Goal: Transaction & Acquisition: Purchase product/service

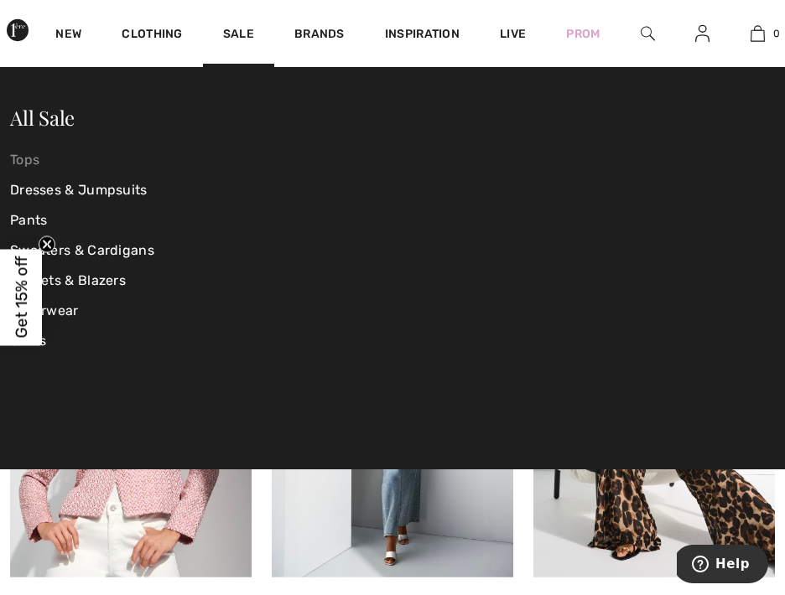
click at [29, 159] on link "Tops" at bounding box center [137, 160] width 255 height 30
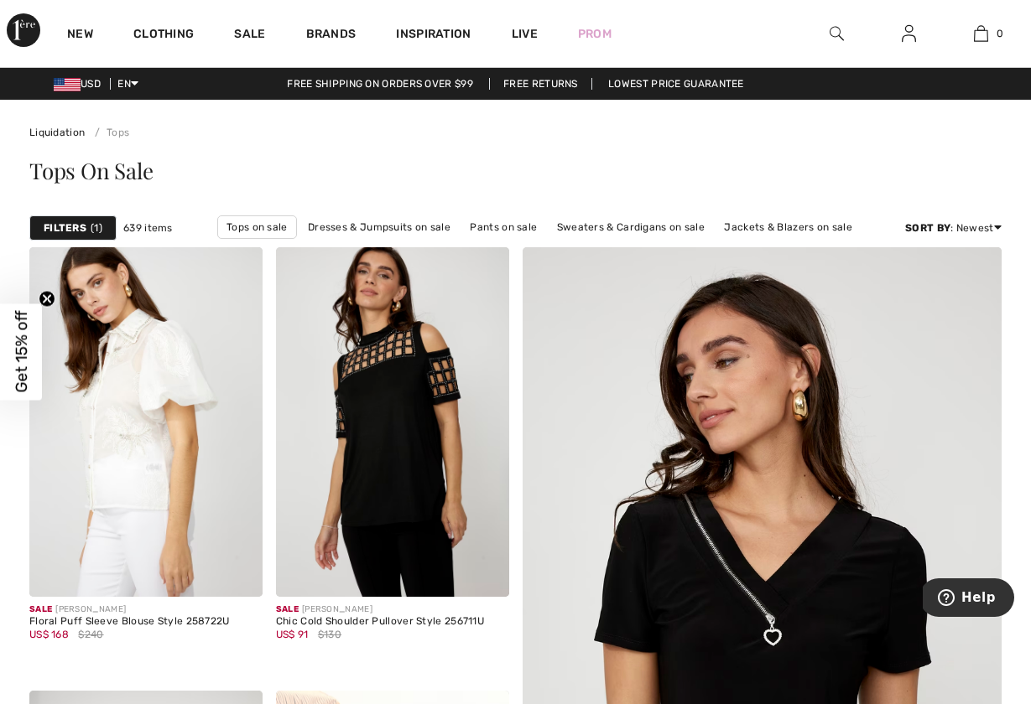
click at [81, 224] on strong "Filters" at bounding box center [65, 228] width 43 height 15
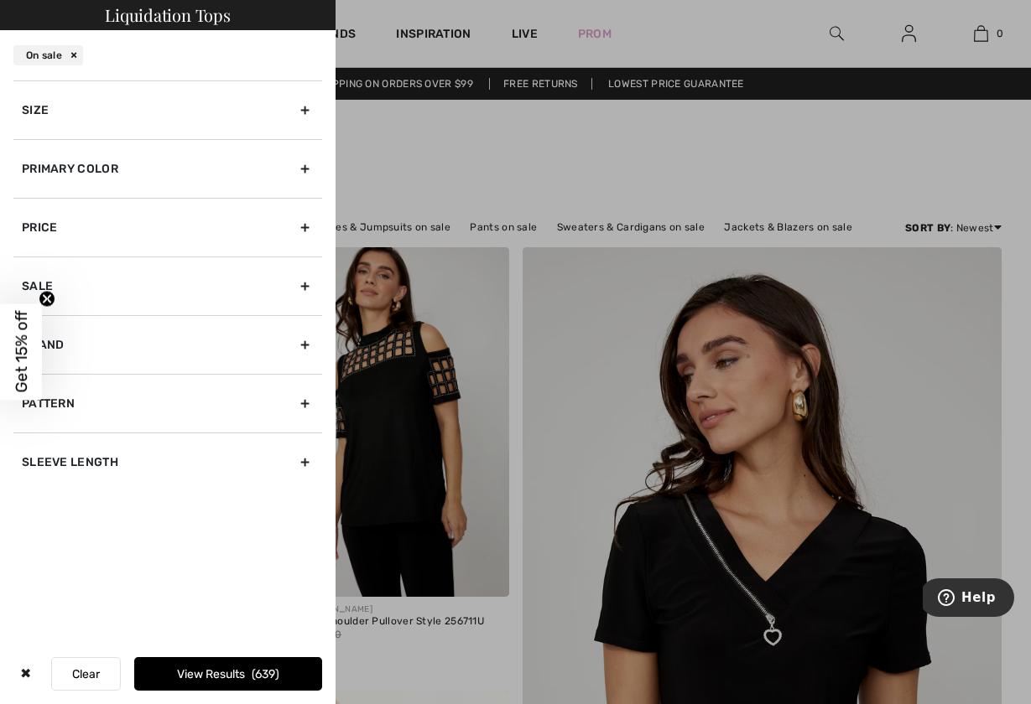
click at [304, 341] on div "Brand" at bounding box center [167, 344] width 309 height 59
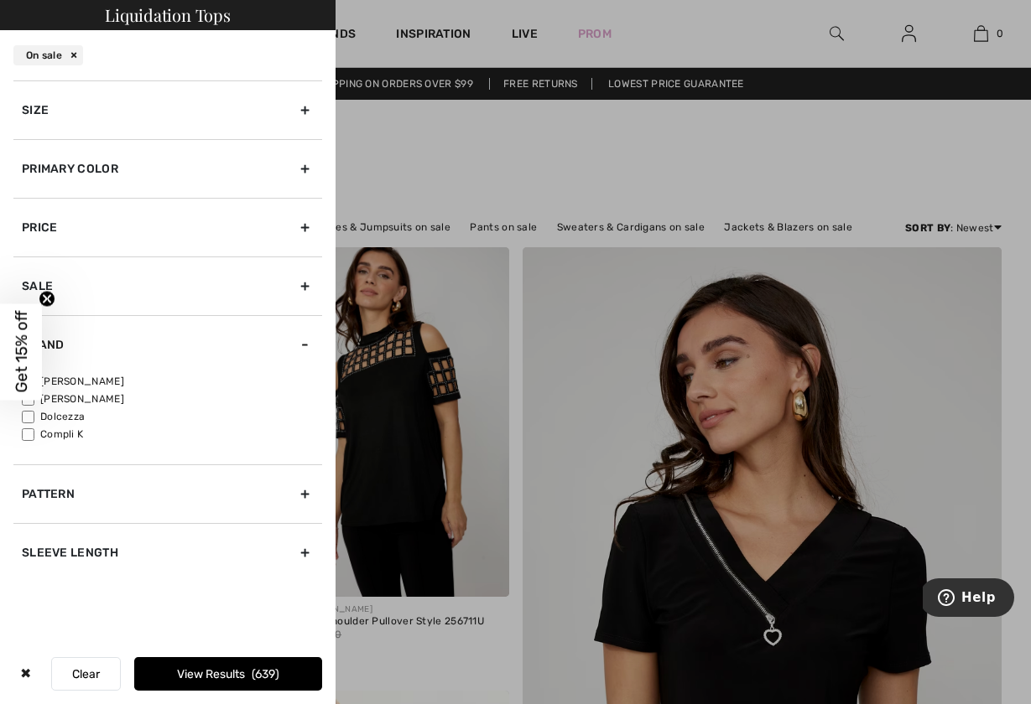
click at [106, 379] on label "[PERSON_NAME]" at bounding box center [172, 381] width 300 height 15
click at [34, 379] on input"] "[PERSON_NAME]" at bounding box center [28, 382] width 13 height 13
checkbox input"] "true"
click at [190, 595] on button "View Results 487" at bounding box center [228, 674] width 188 height 34
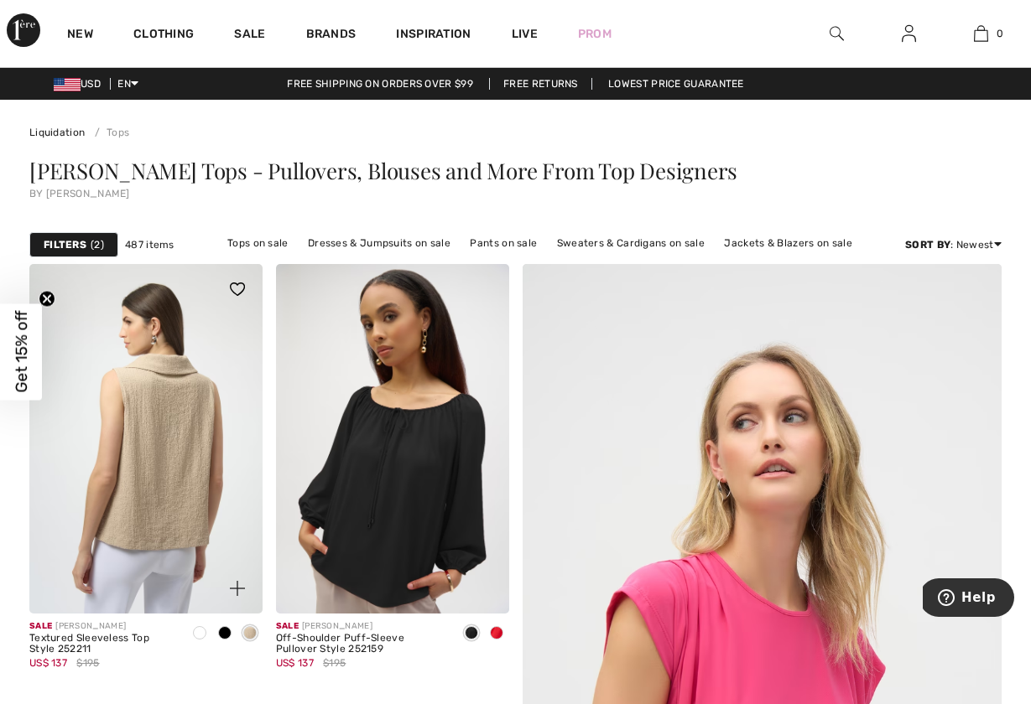
click at [159, 523] on img at bounding box center [145, 439] width 233 height 350
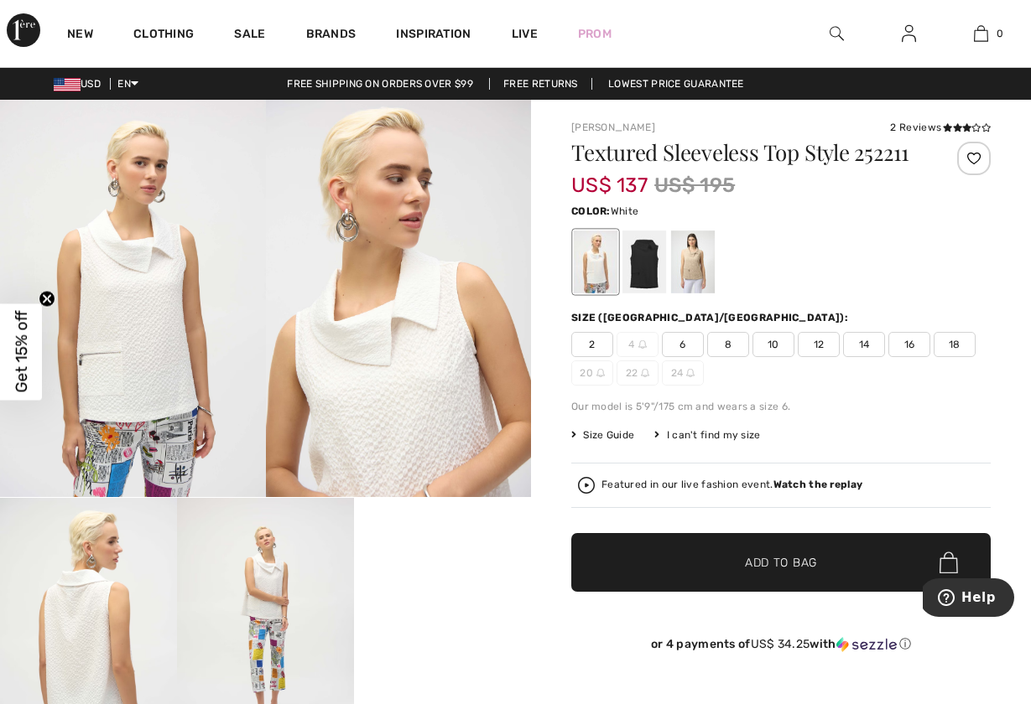
click at [680, 343] on span "6" at bounding box center [683, 344] width 42 height 25
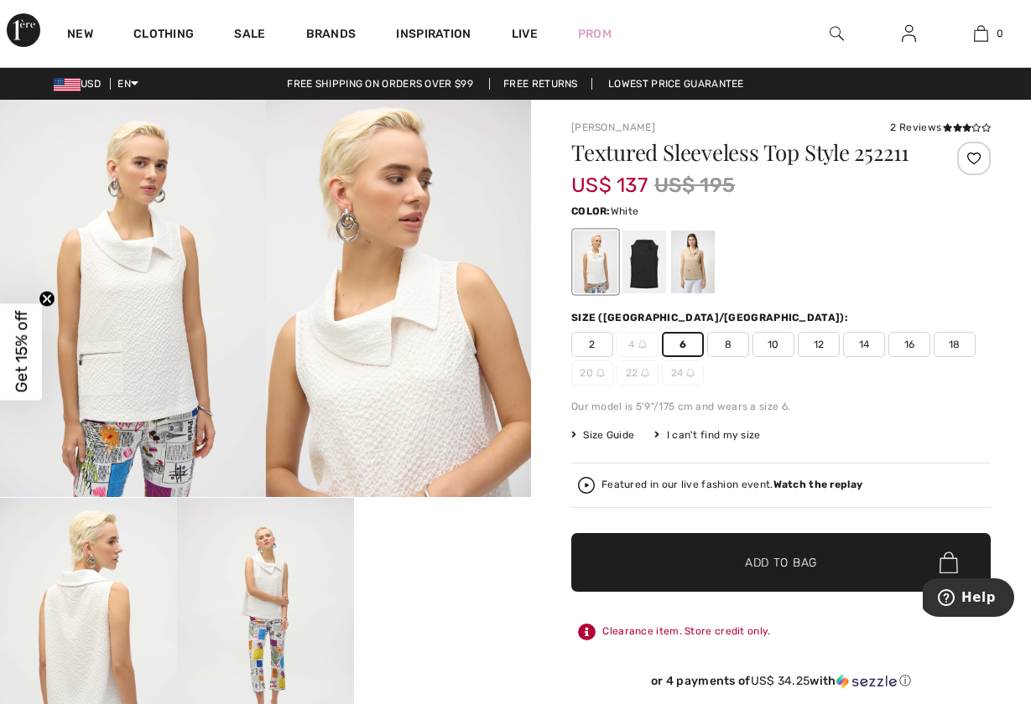
click at [686, 563] on span "✔ Added to Bag Add to Bag" at bounding box center [780, 562] width 419 height 59
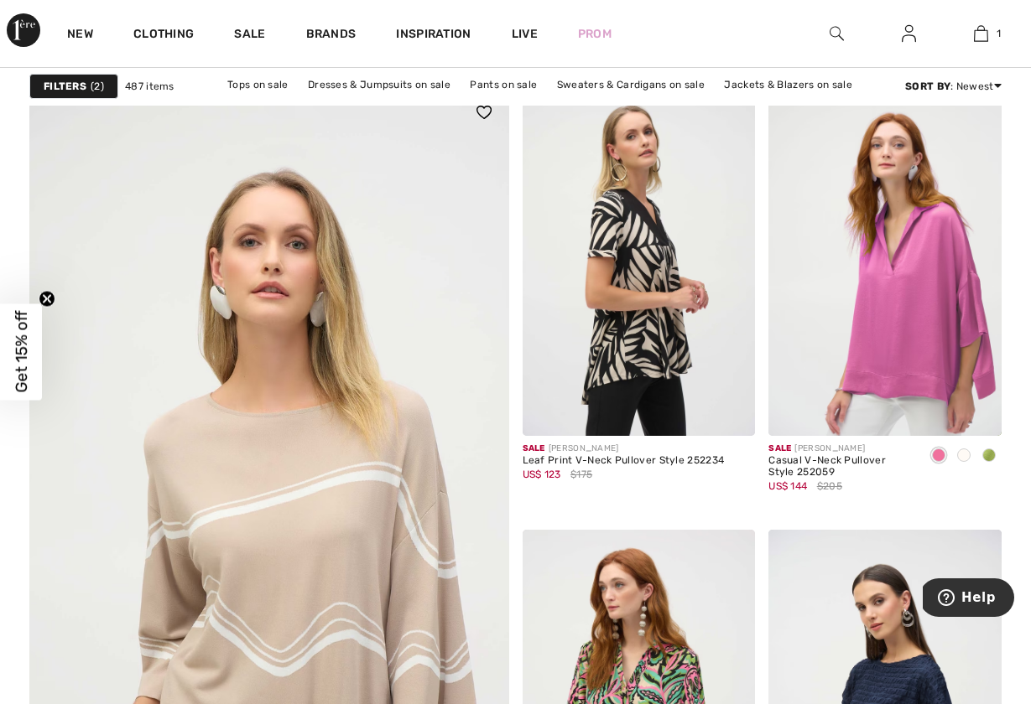
scroll to position [3692, 0]
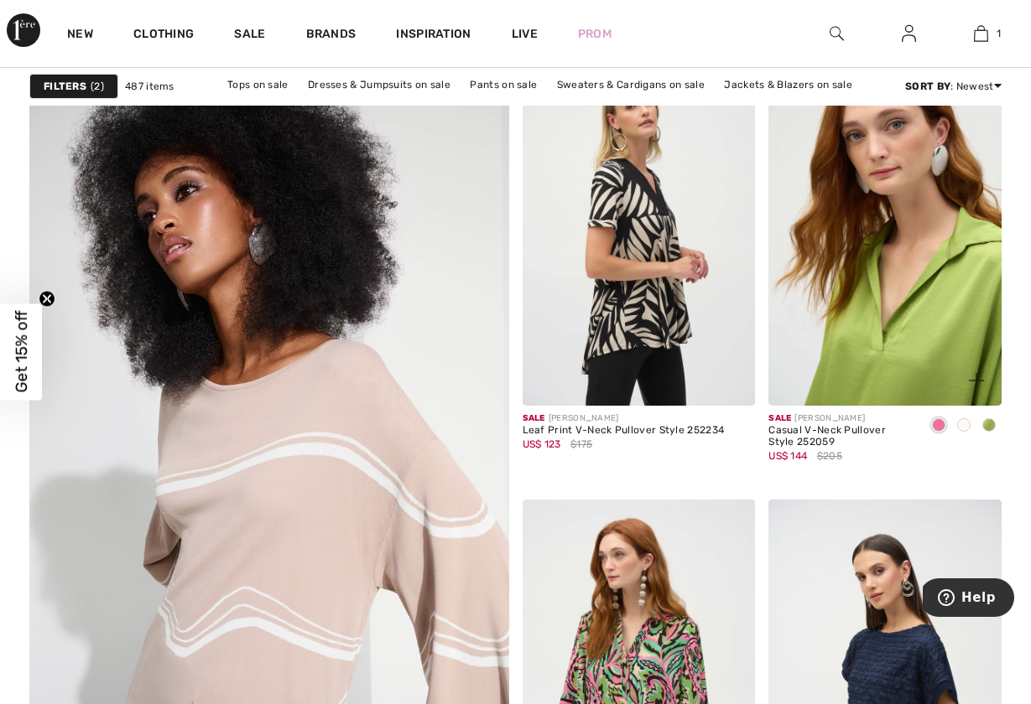
click at [911, 307] on img at bounding box center [884, 232] width 233 height 350
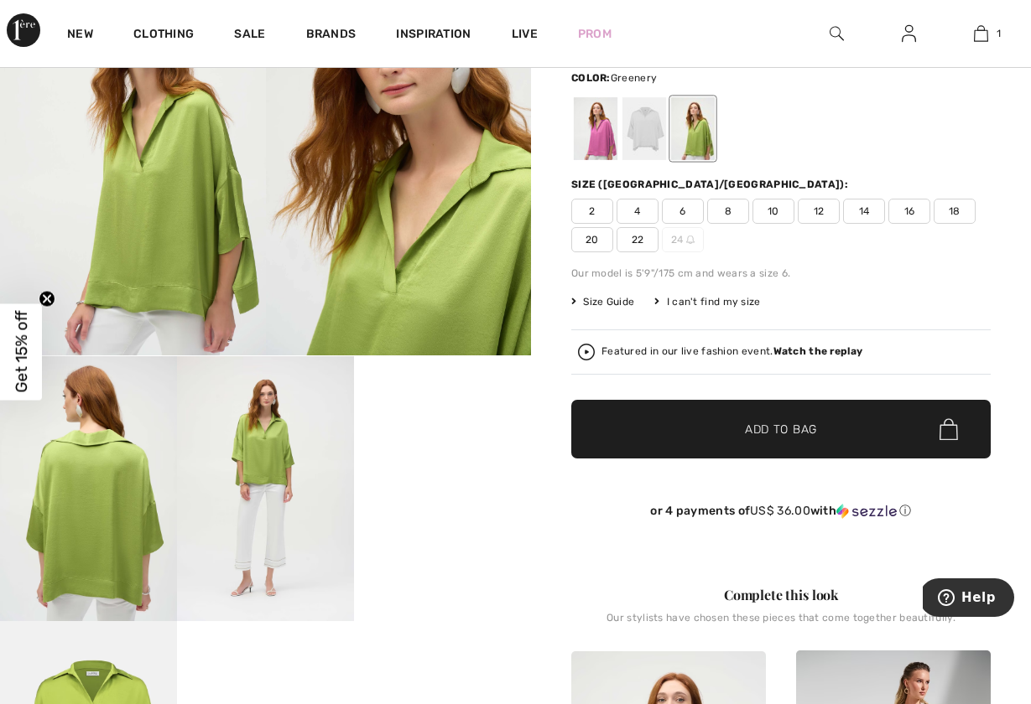
scroll to position [148, 0]
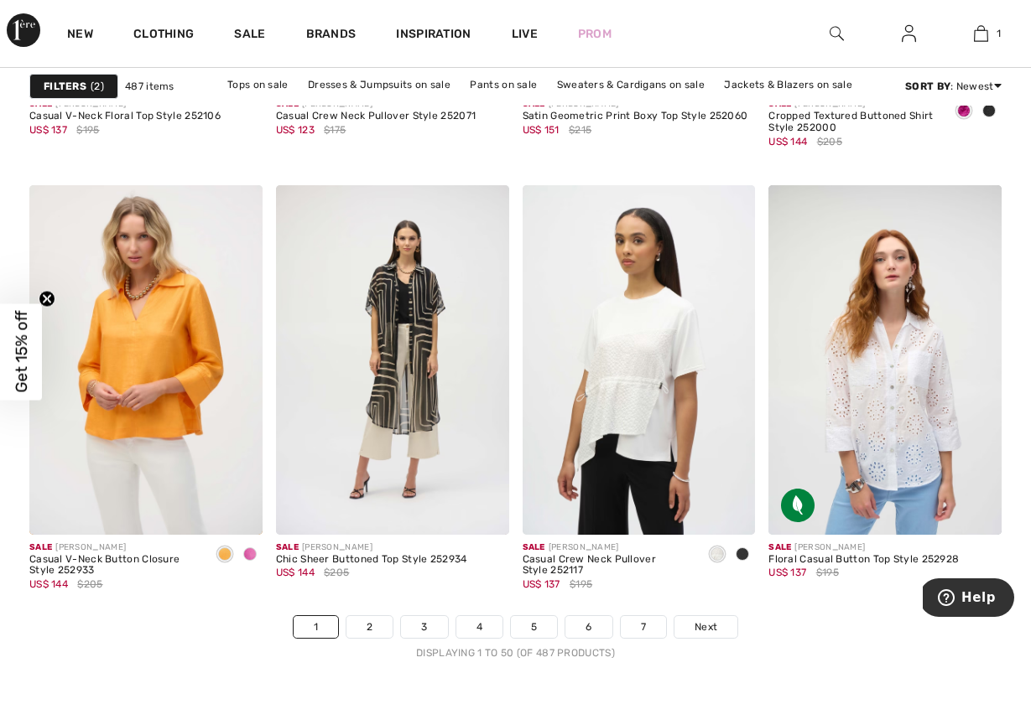
scroll to position [6395, 0]
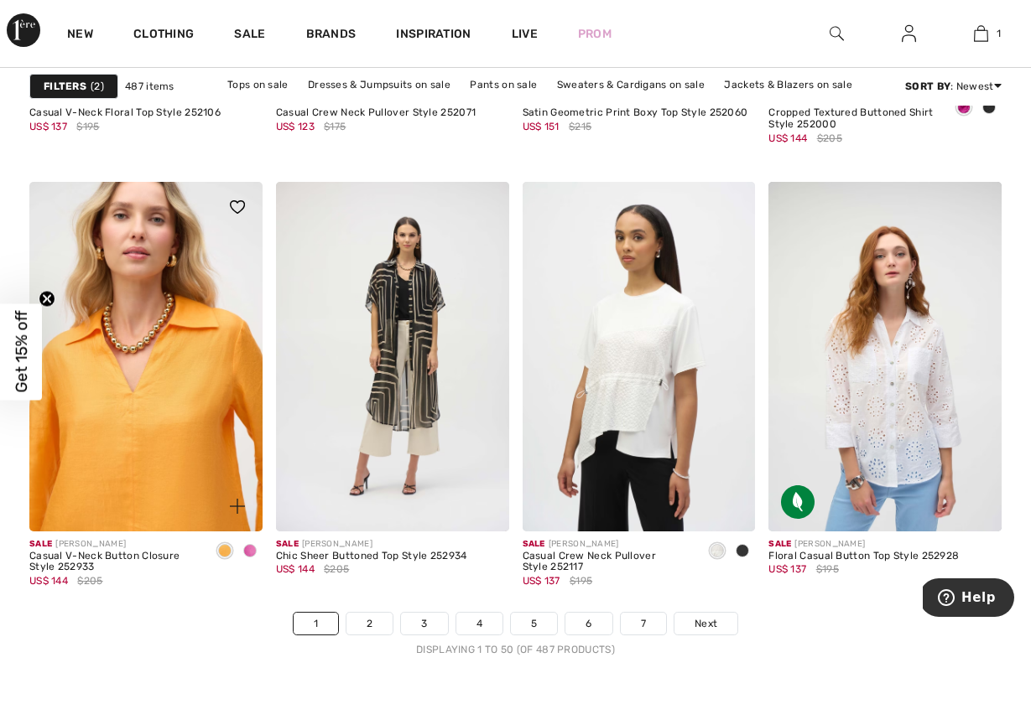
click at [128, 413] on img at bounding box center [145, 357] width 233 height 350
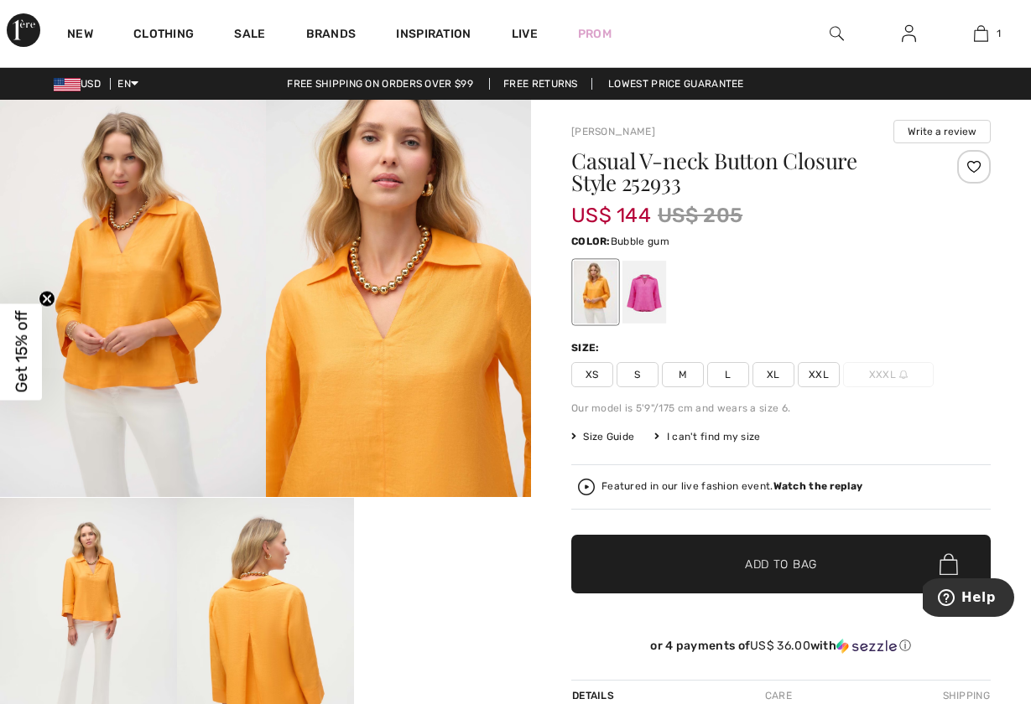
click at [650, 297] on div at bounding box center [644, 292] width 44 height 63
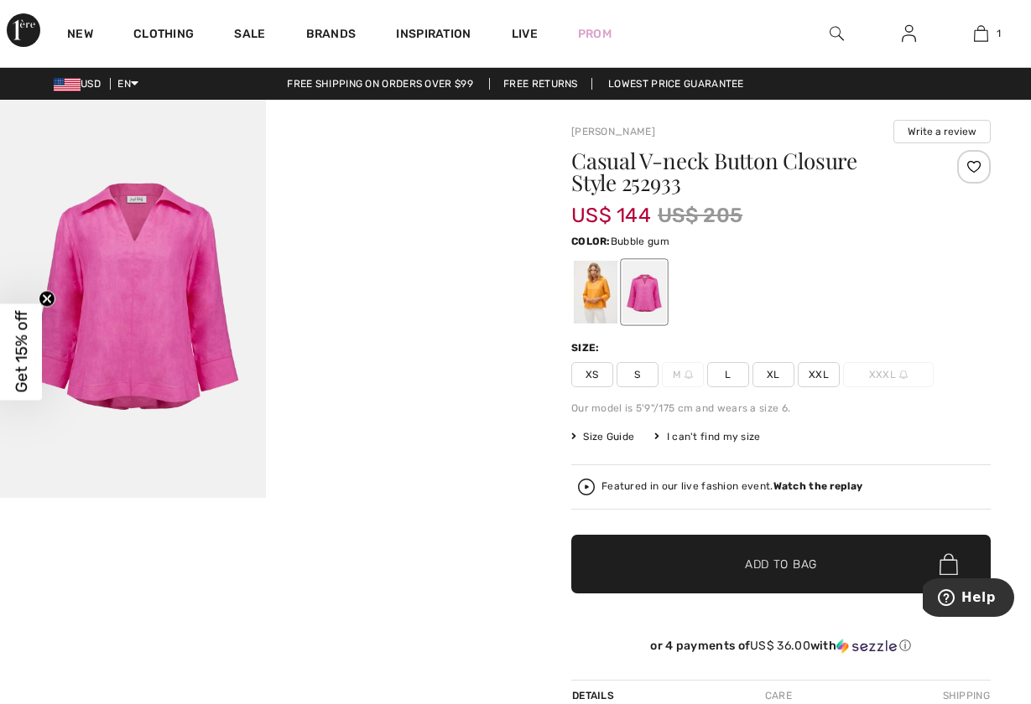
click at [636, 375] on span "S" at bounding box center [637, 374] width 42 height 25
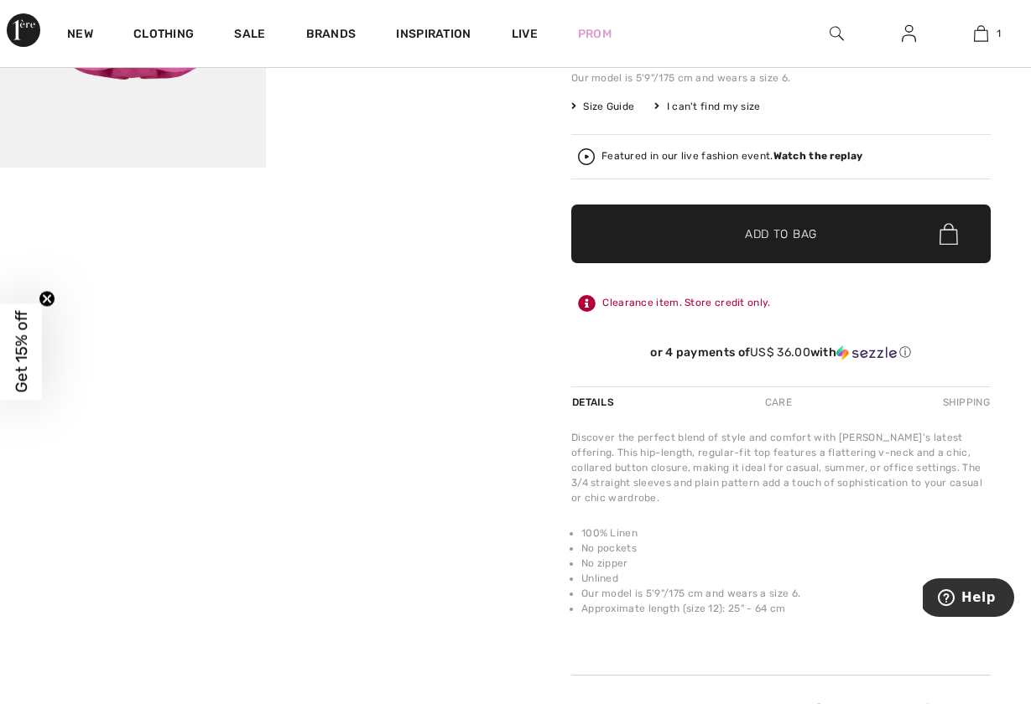
scroll to position [336, 0]
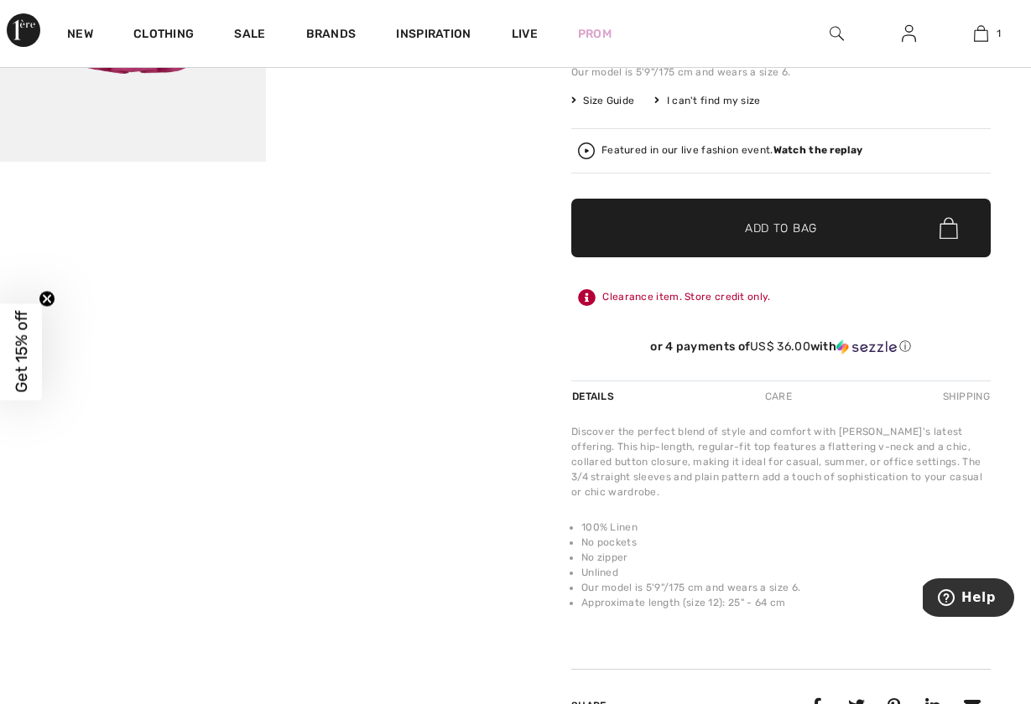
click at [725, 226] on span "✔ Added to Bag" at bounding box center [755, 229] width 102 height 18
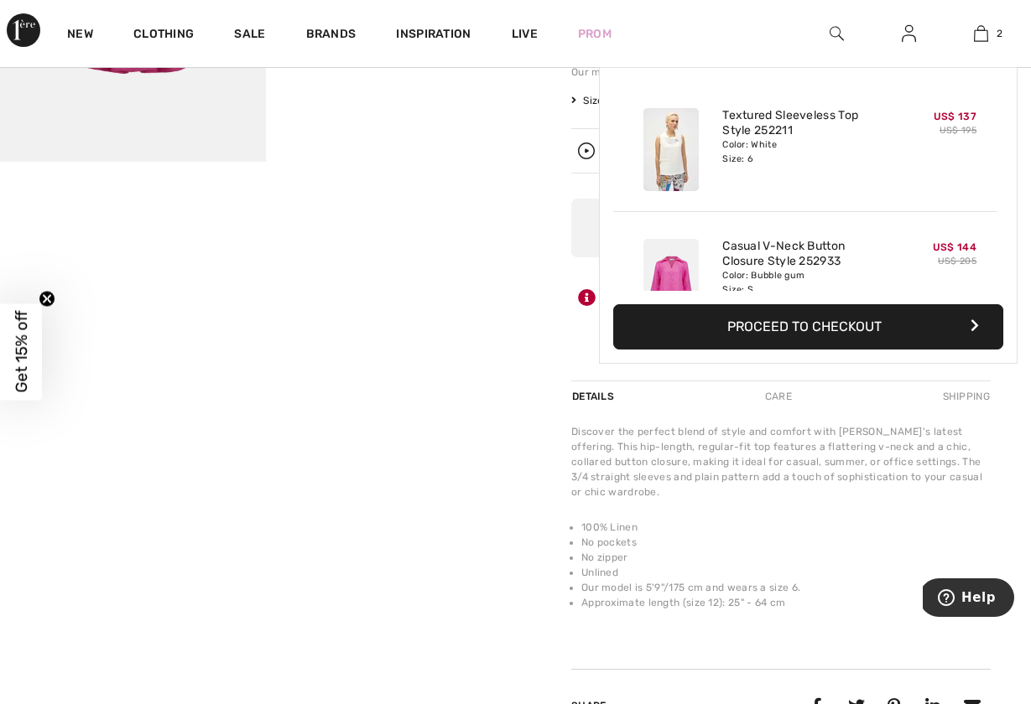
scroll to position [52, 0]
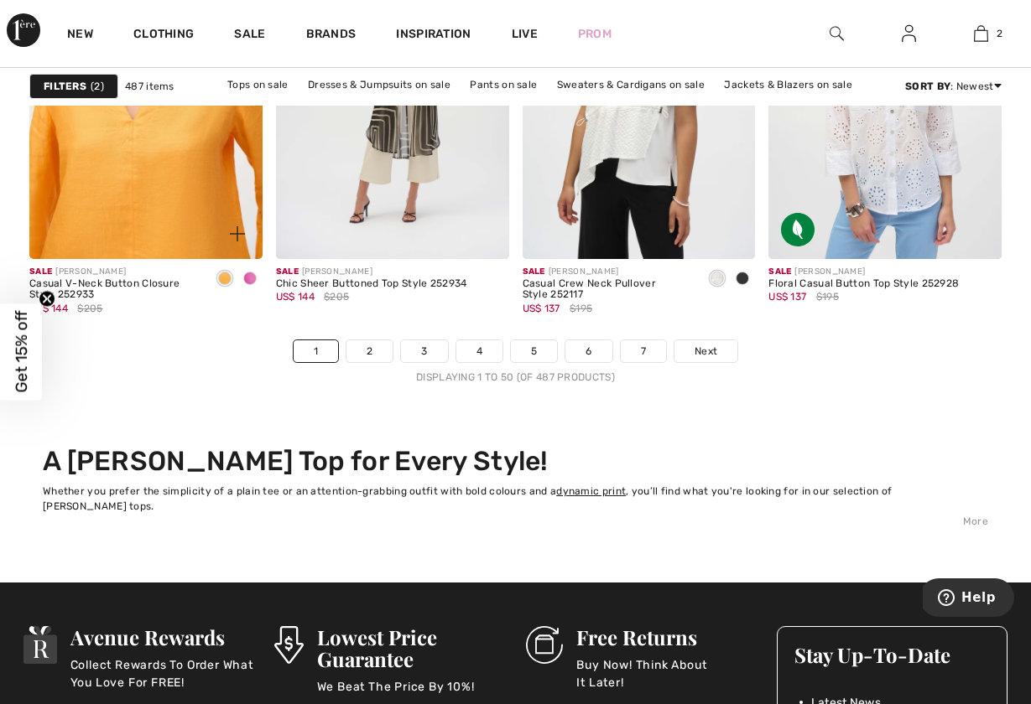
scroll to position [6665, 0]
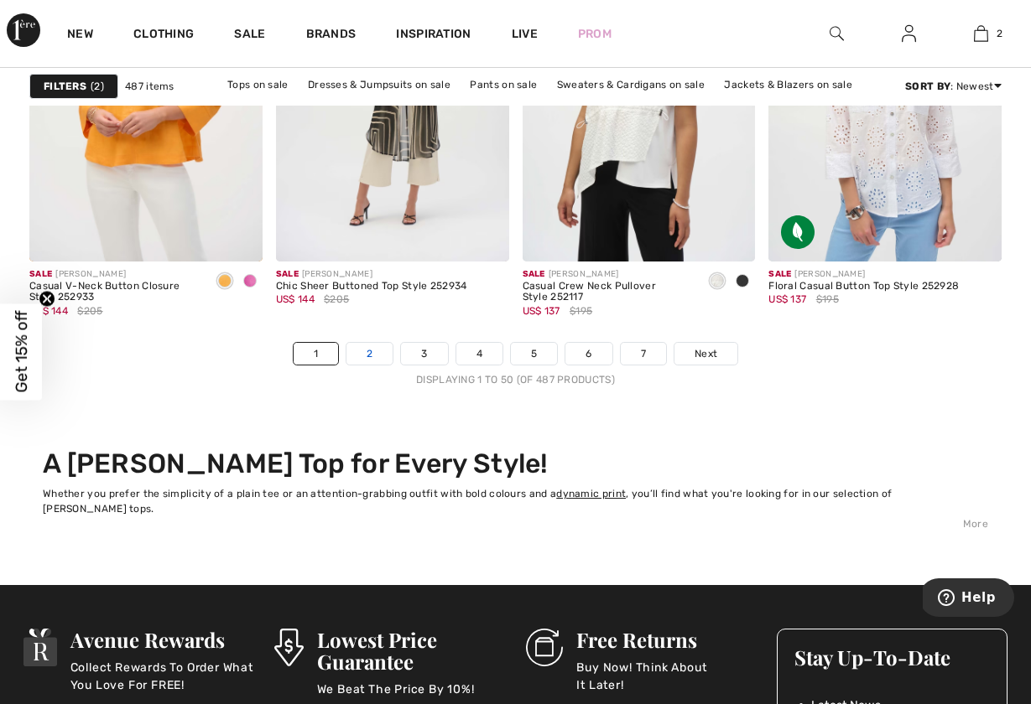
click at [369, 351] on link "2" at bounding box center [369, 354] width 46 height 22
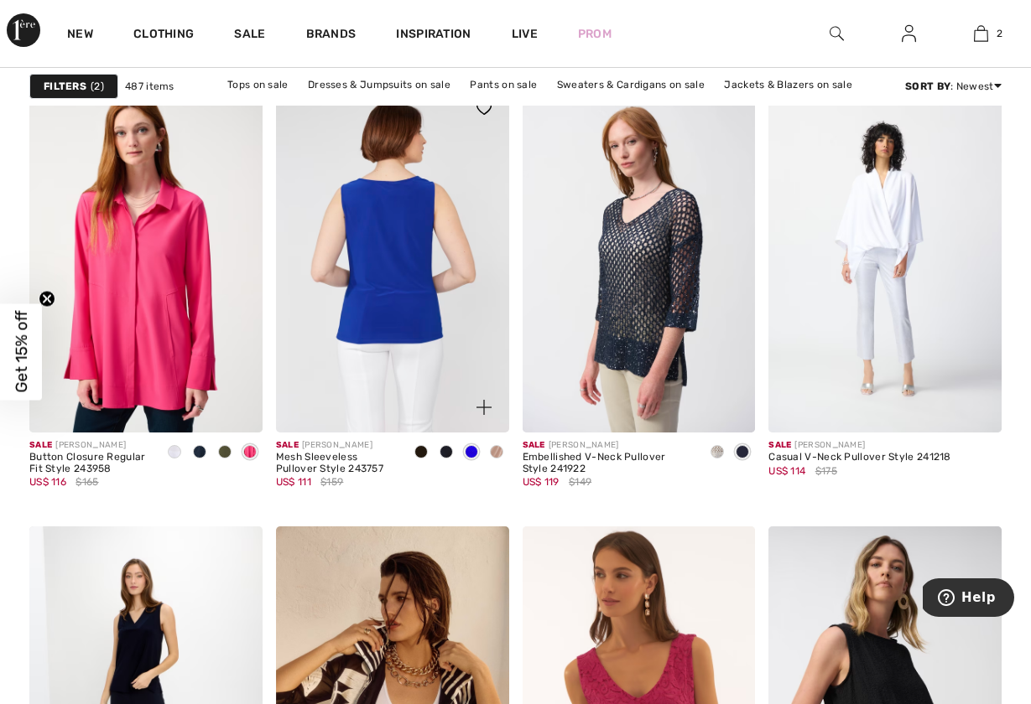
scroll to position [2123, 0]
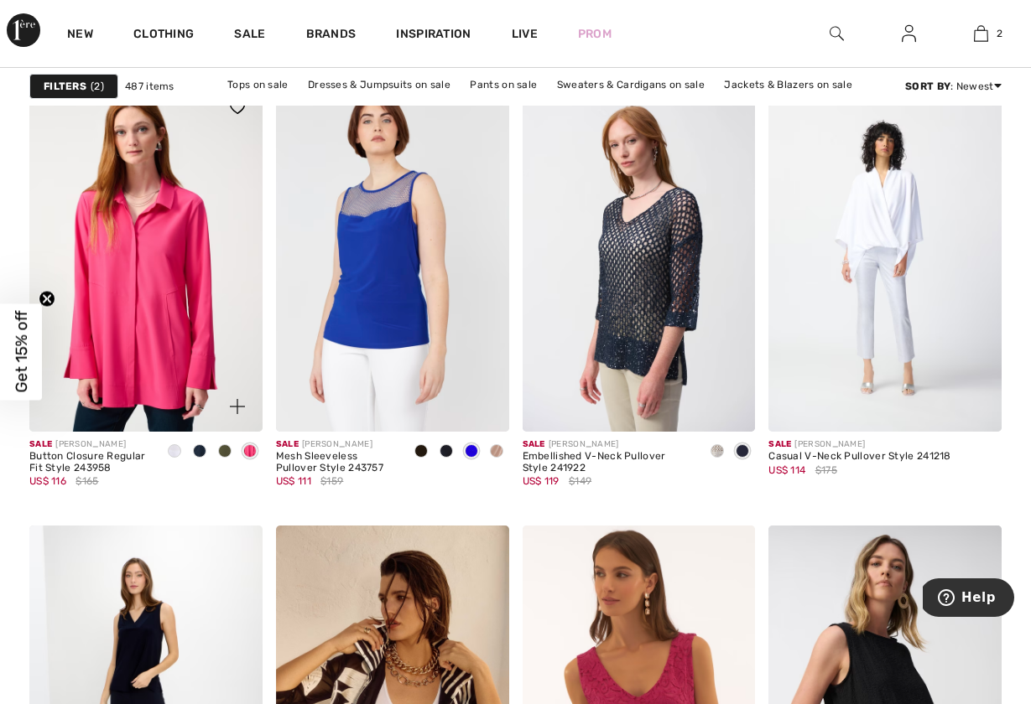
click at [178, 451] on span at bounding box center [174, 450] width 13 height 13
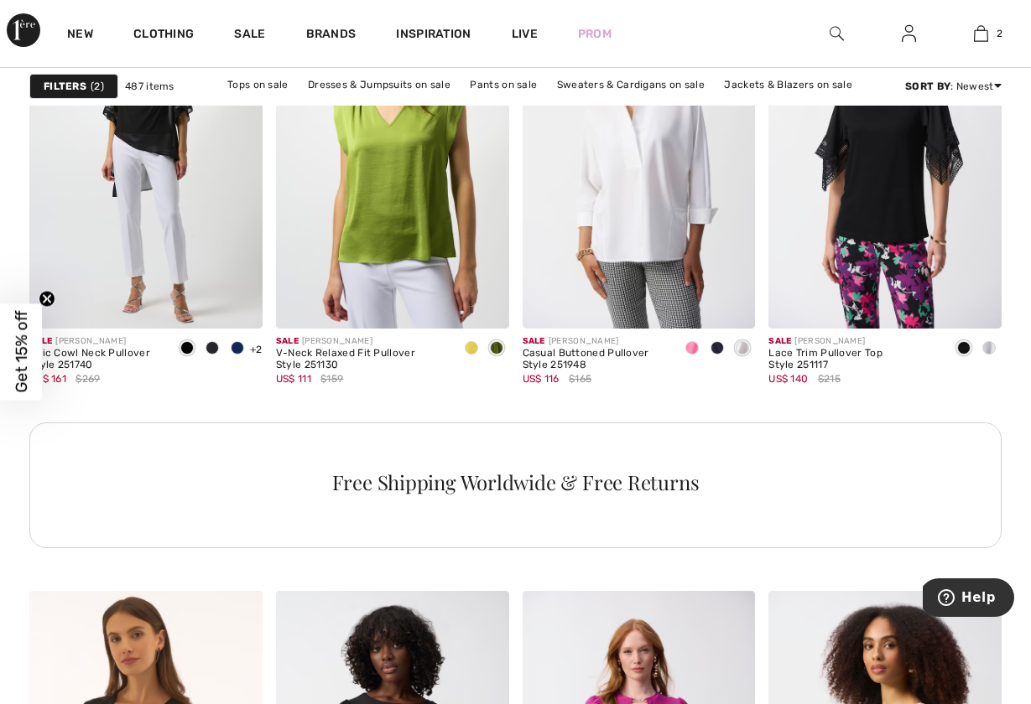
scroll to position [5100, 0]
click at [741, 344] on span at bounding box center [741, 346] width 13 height 13
click at [742, 347] on span at bounding box center [741, 346] width 13 height 13
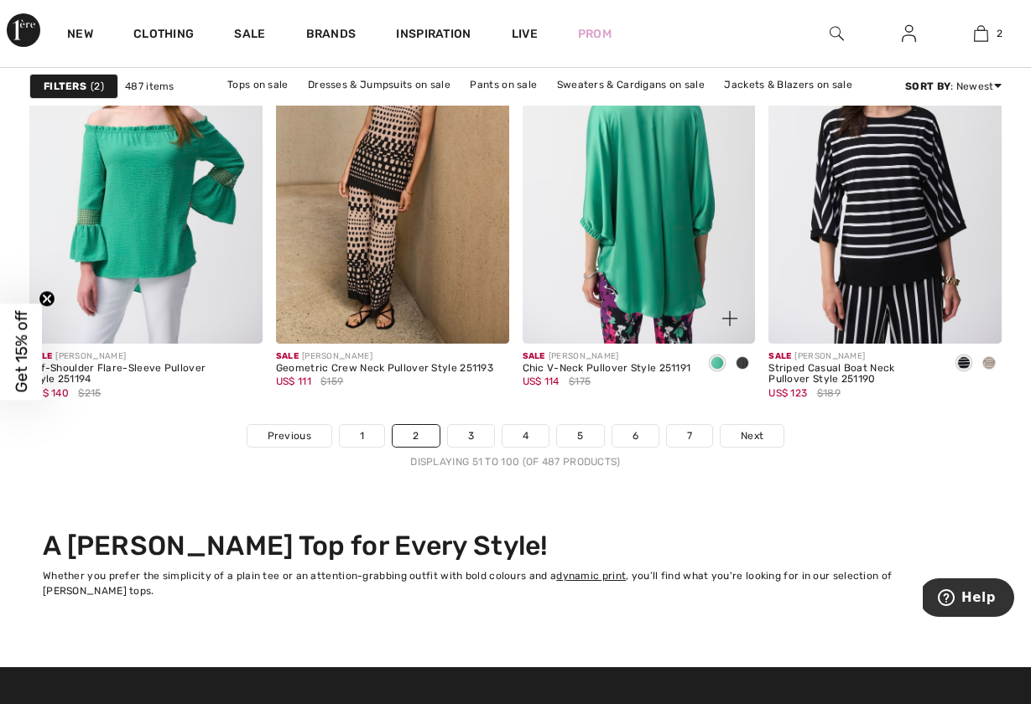
scroll to position [6584, 0]
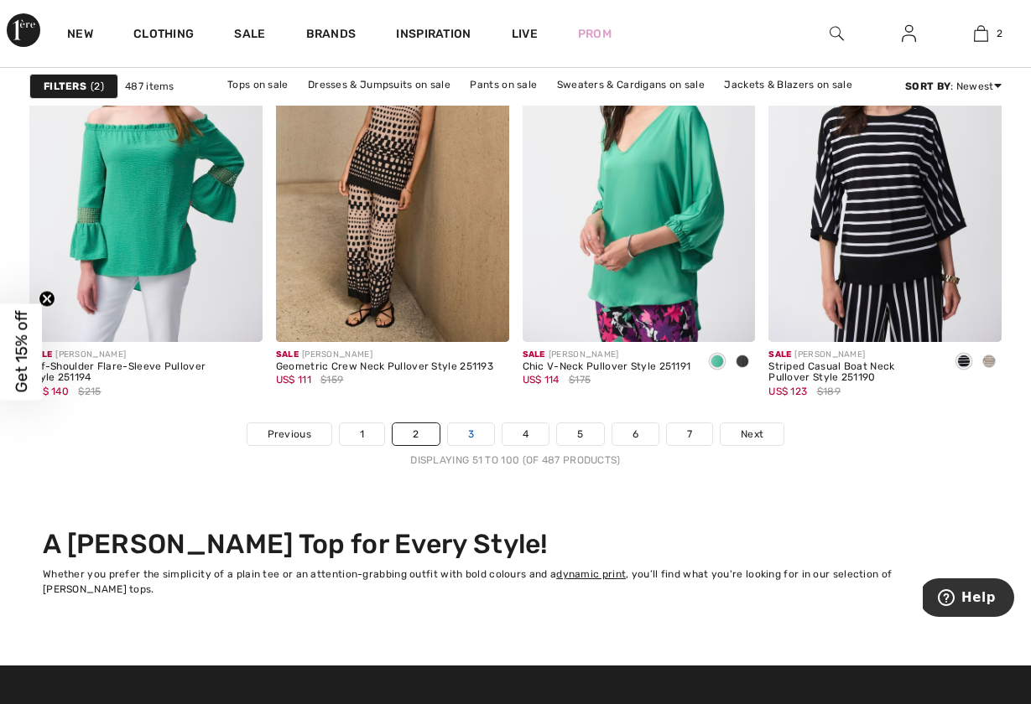
click at [472, 430] on link "3" at bounding box center [471, 435] width 46 height 22
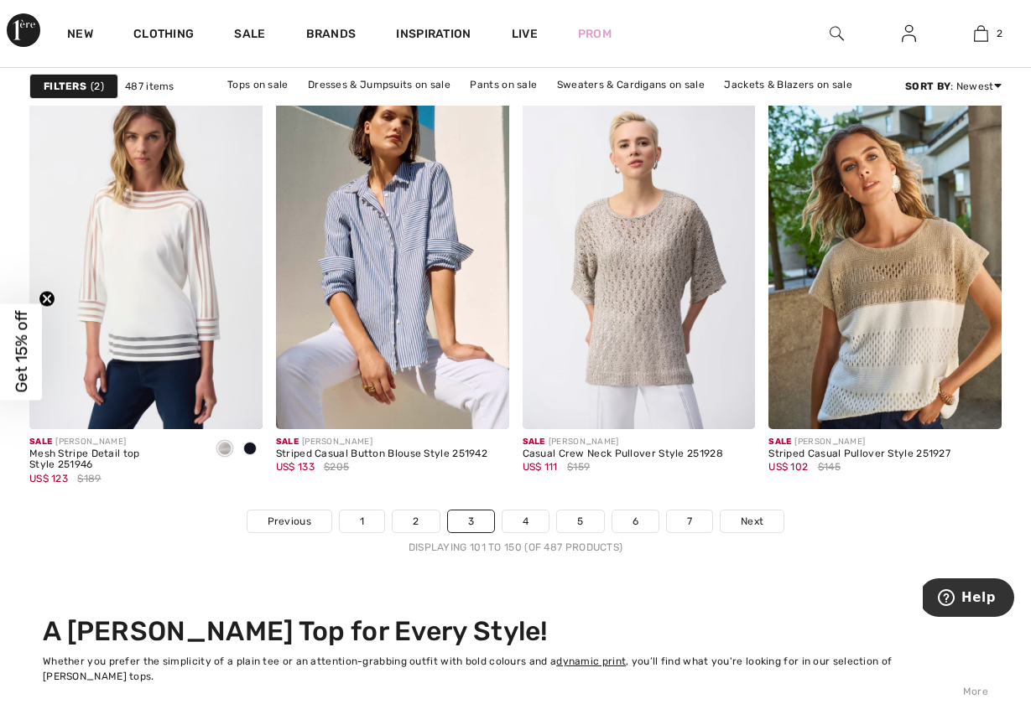
scroll to position [6501, 0]
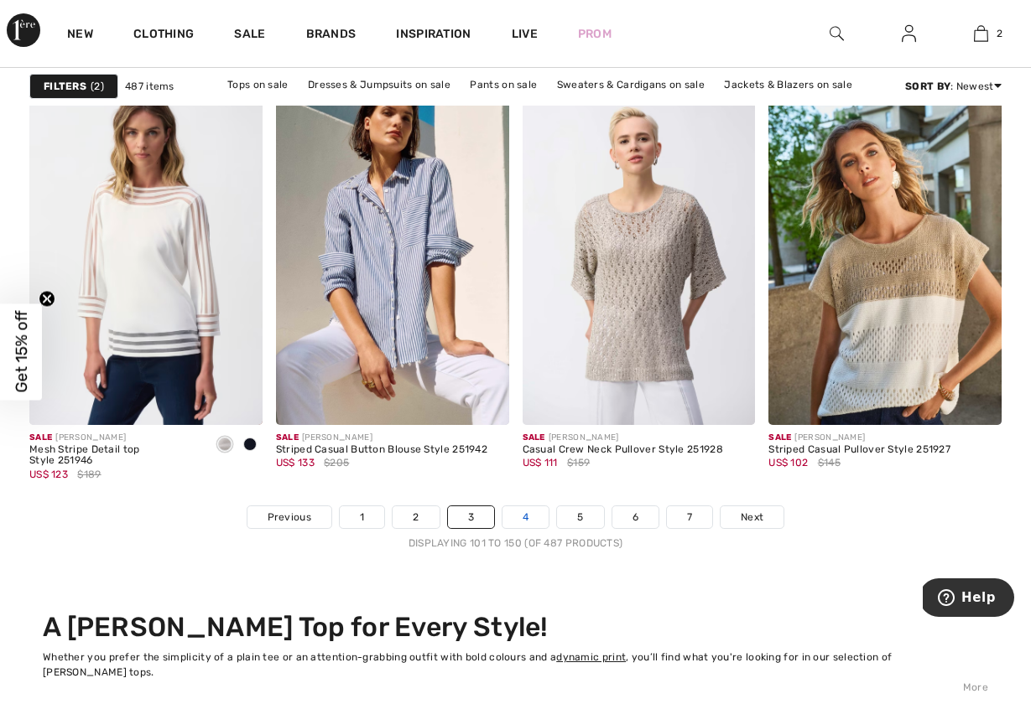
click at [526, 514] on link "4" at bounding box center [525, 518] width 46 height 22
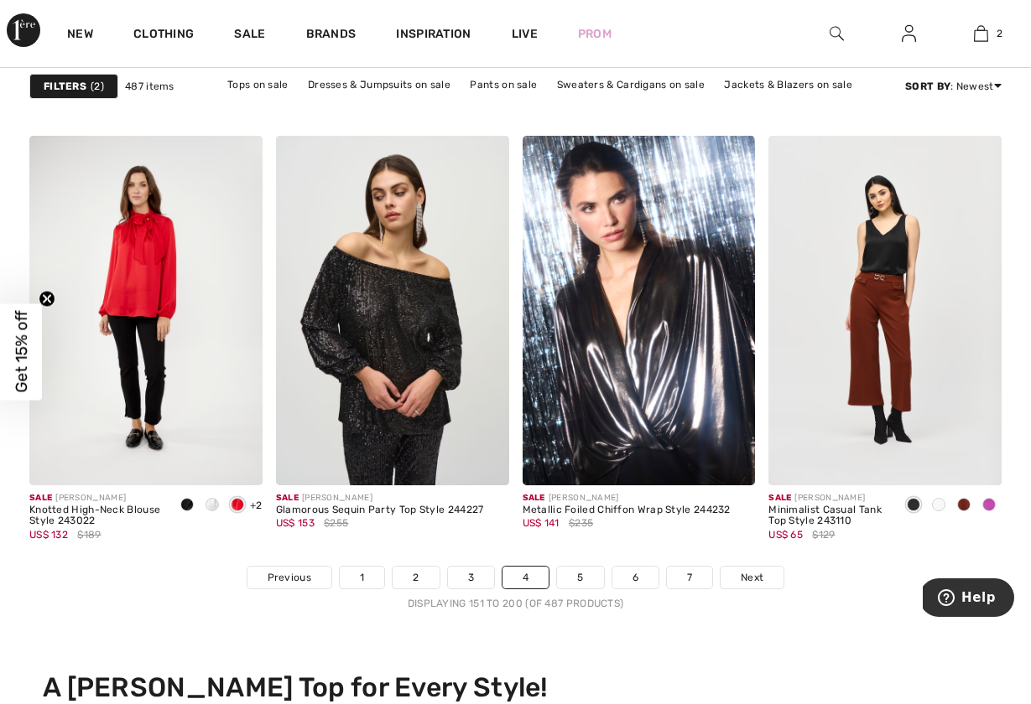
scroll to position [6442, 0]
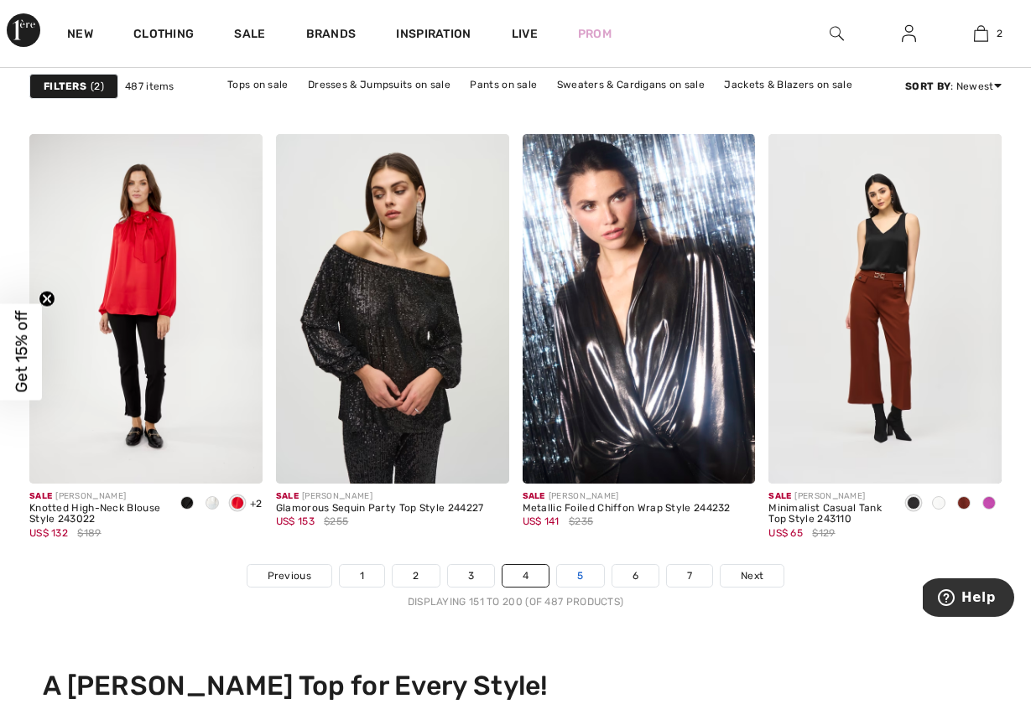
click at [581, 575] on link "5" at bounding box center [580, 576] width 46 height 22
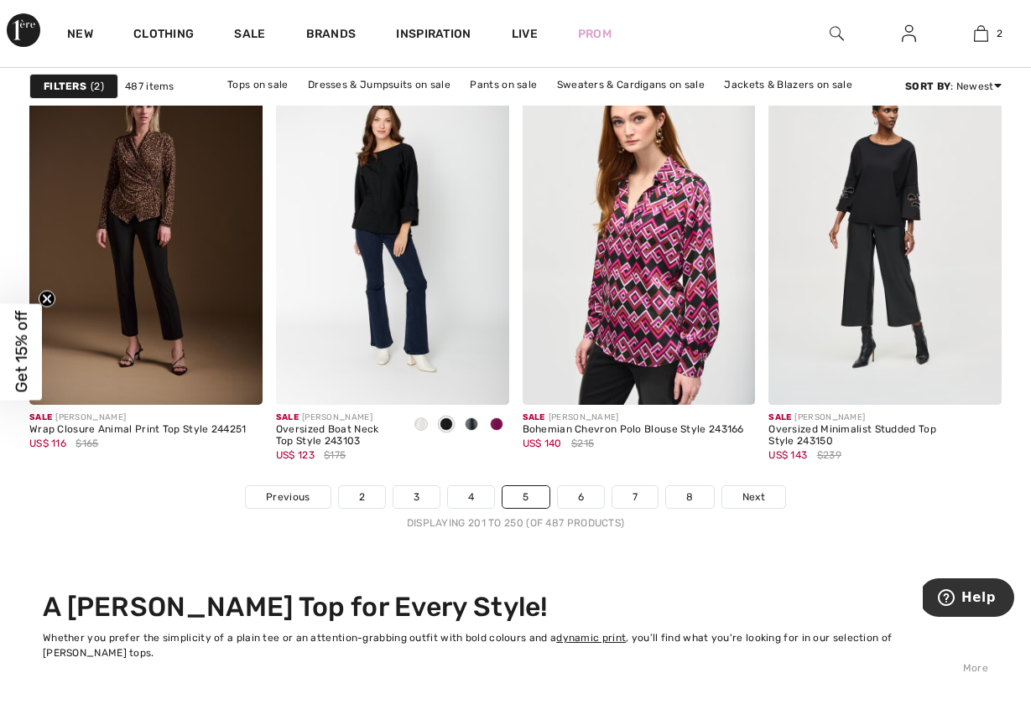
scroll to position [6561, 0]
click at [468, 486] on link "4" at bounding box center [471, 497] width 46 height 22
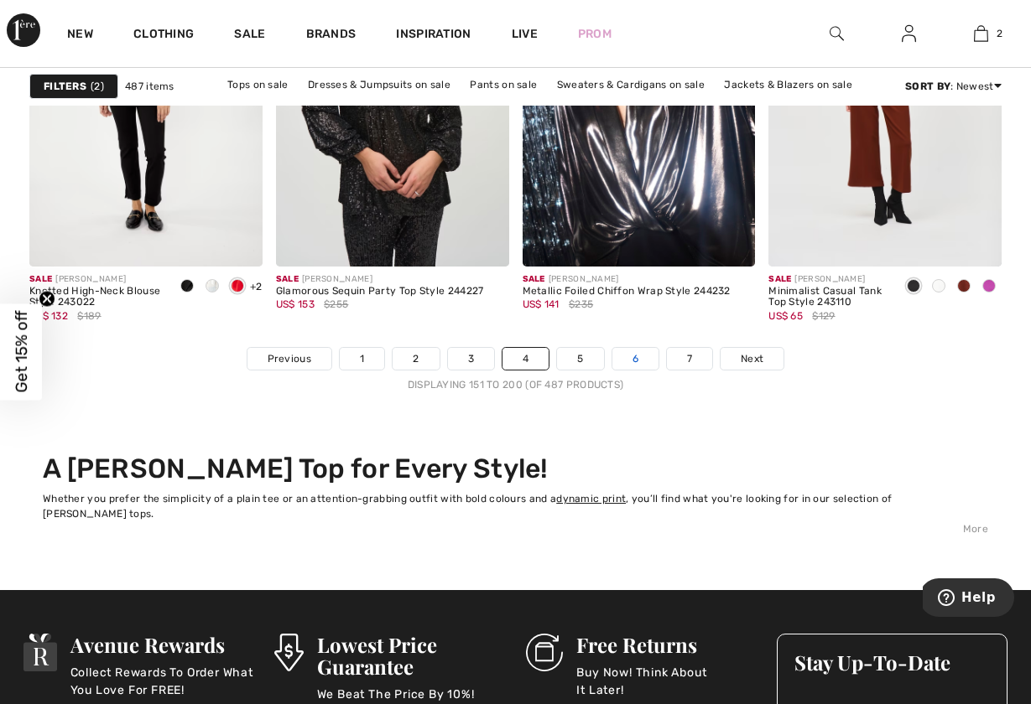
scroll to position [6660, 0]
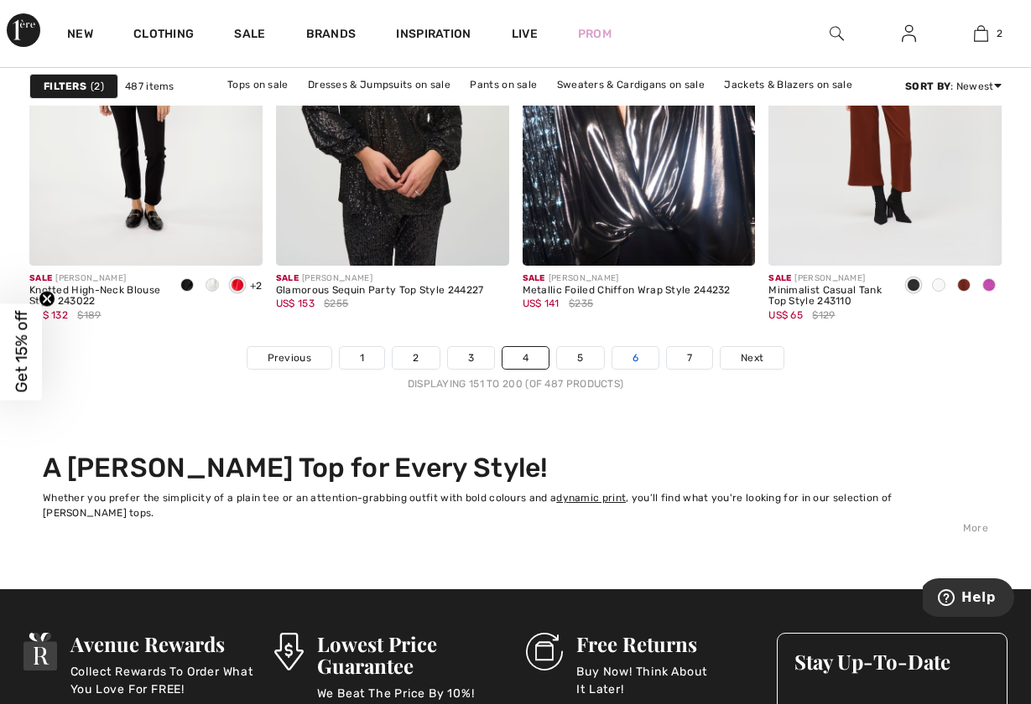
click at [639, 354] on link "6" at bounding box center [635, 358] width 46 height 22
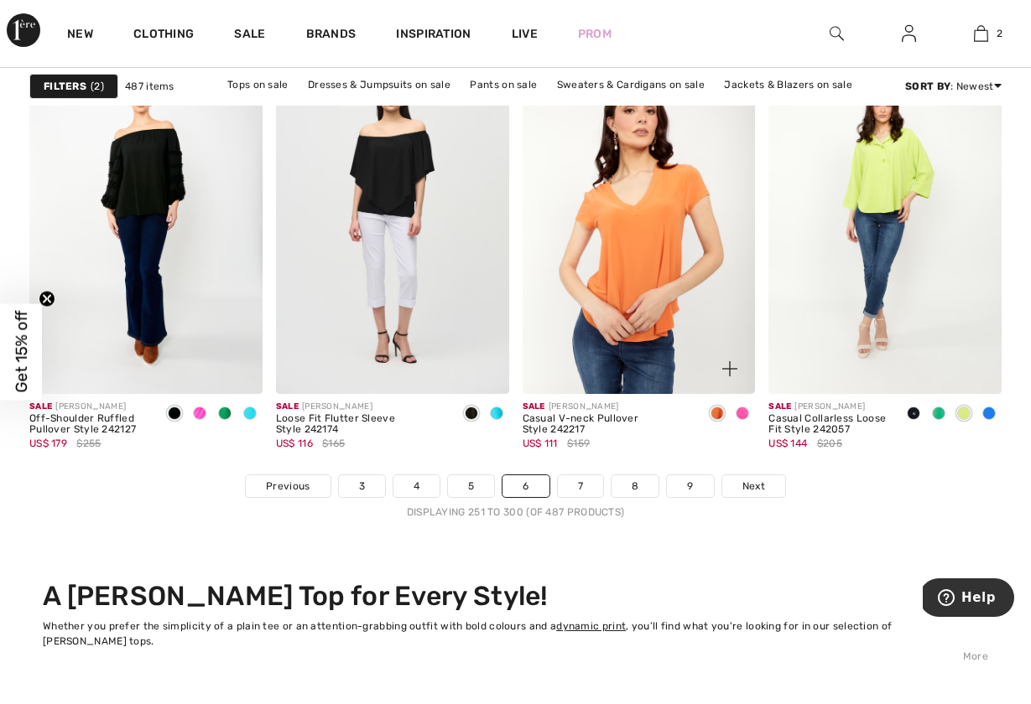
scroll to position [6535, 0]
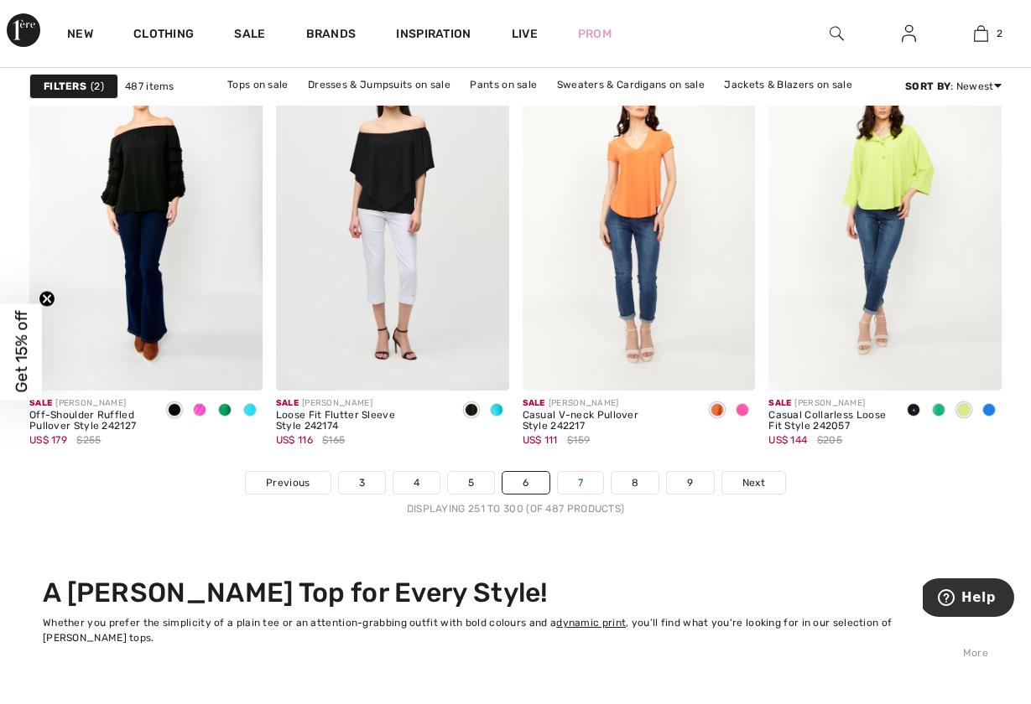
click at [584, 482] on link "7" at bounding box center [580, 483] width 45 height 22
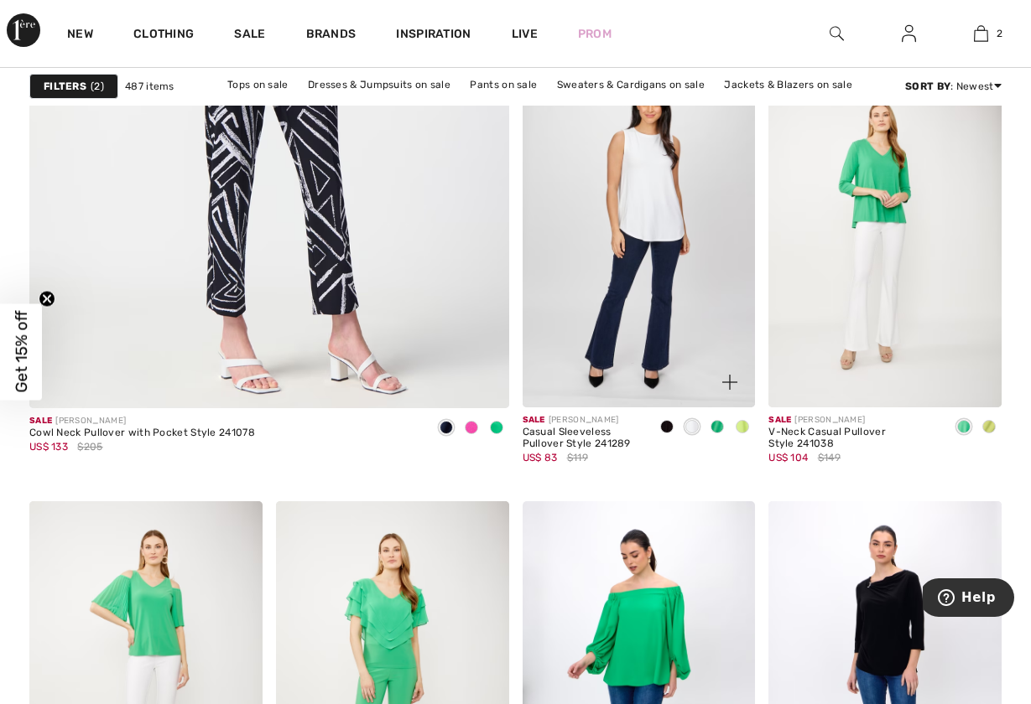
scroll to position [4134, 0]
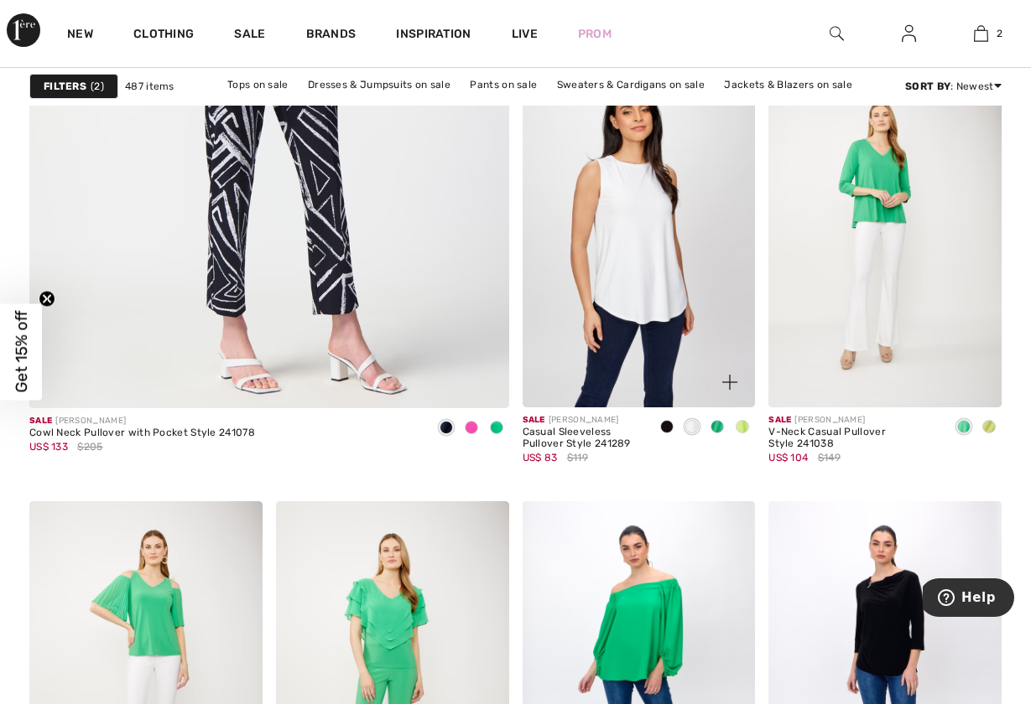
click at [643, 244] on img at bounding box center [638, 233] width 233 height 350
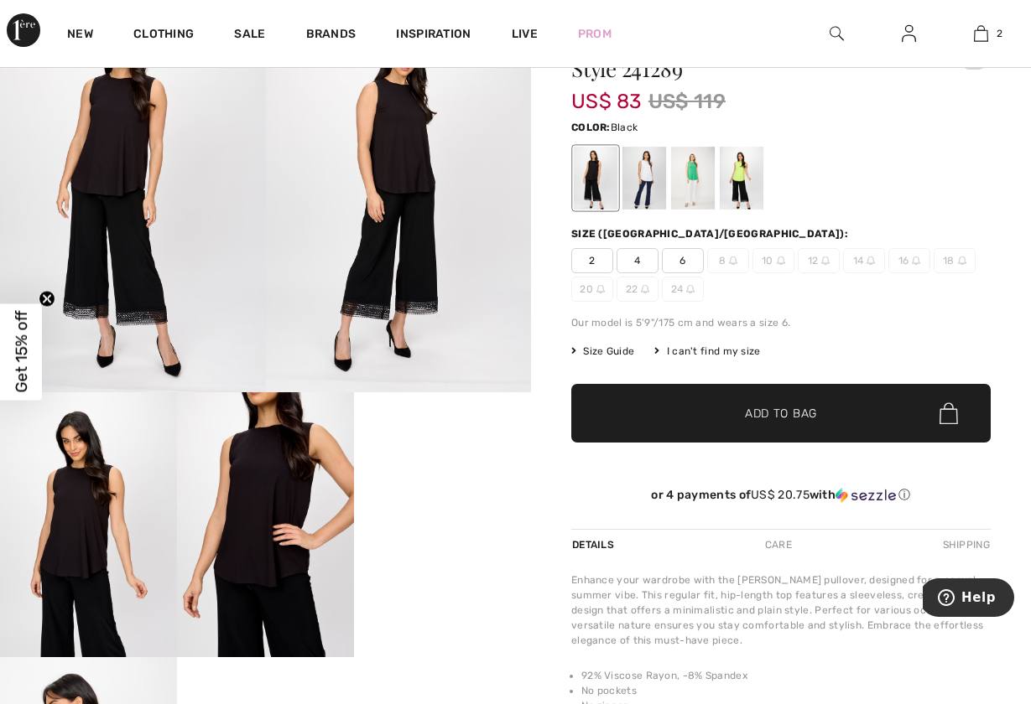
scroll to position [112, 0]
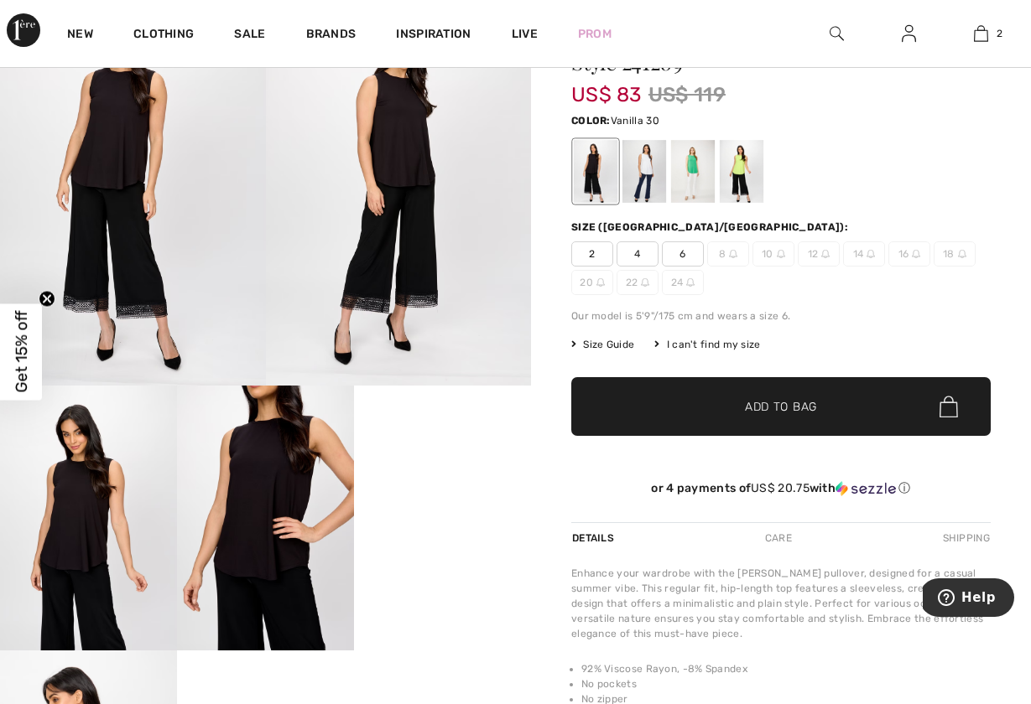
click at [647, 163] on div at bounding box center [644, 171] width 44 height 63
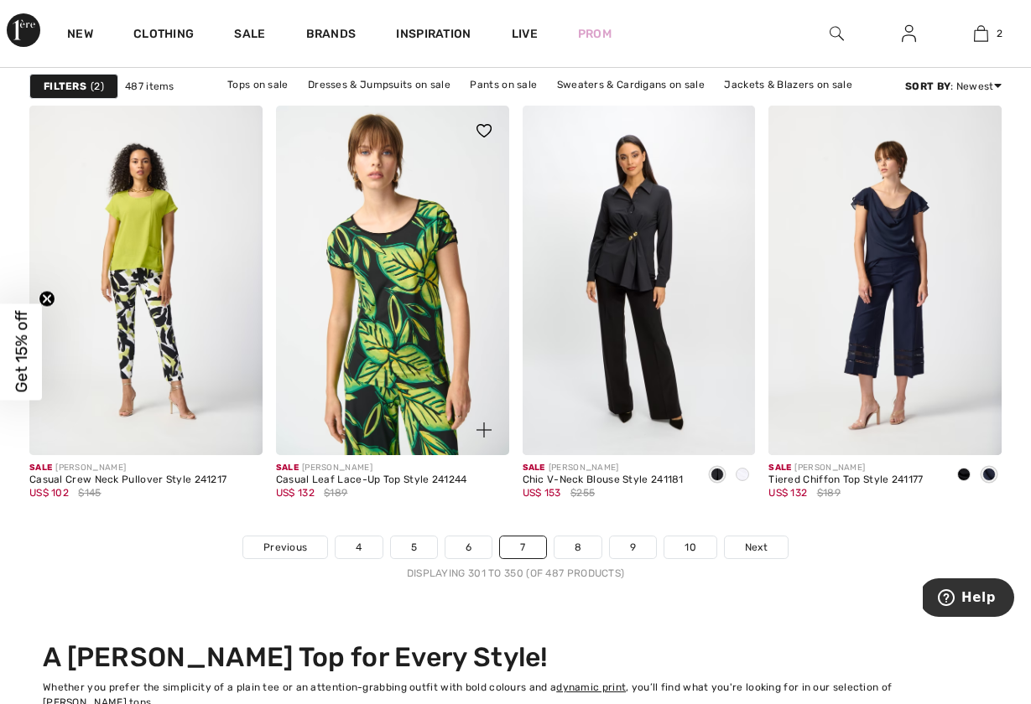
scroll to position [6480, 0]
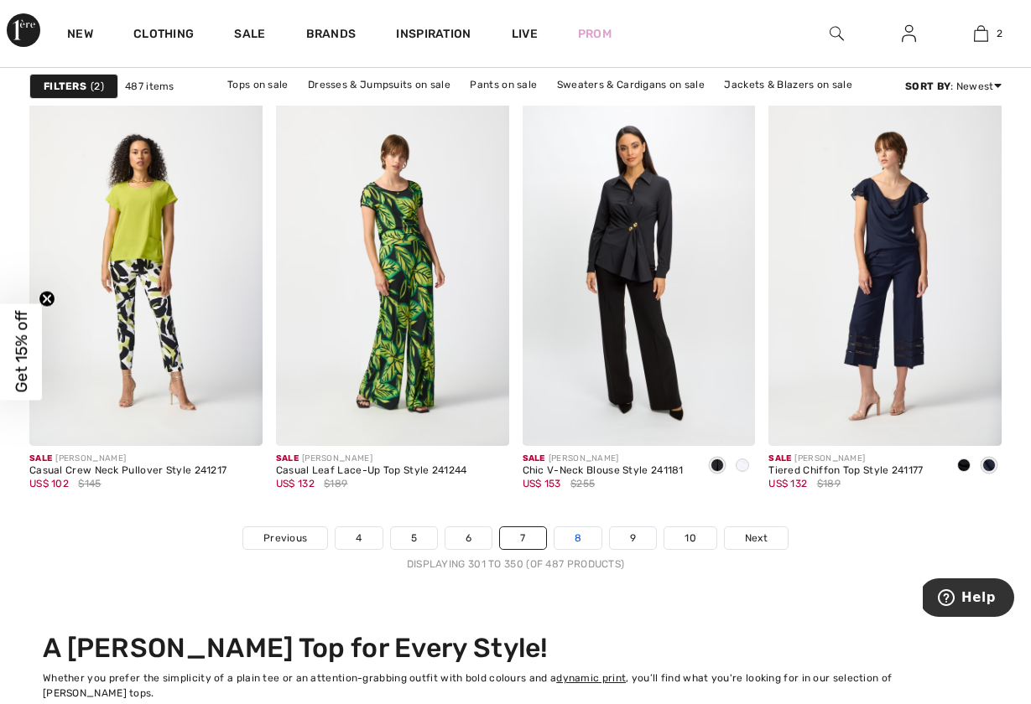
click at [580, 537] on link "8" at bounding box center [577, 538] width 47 height 22
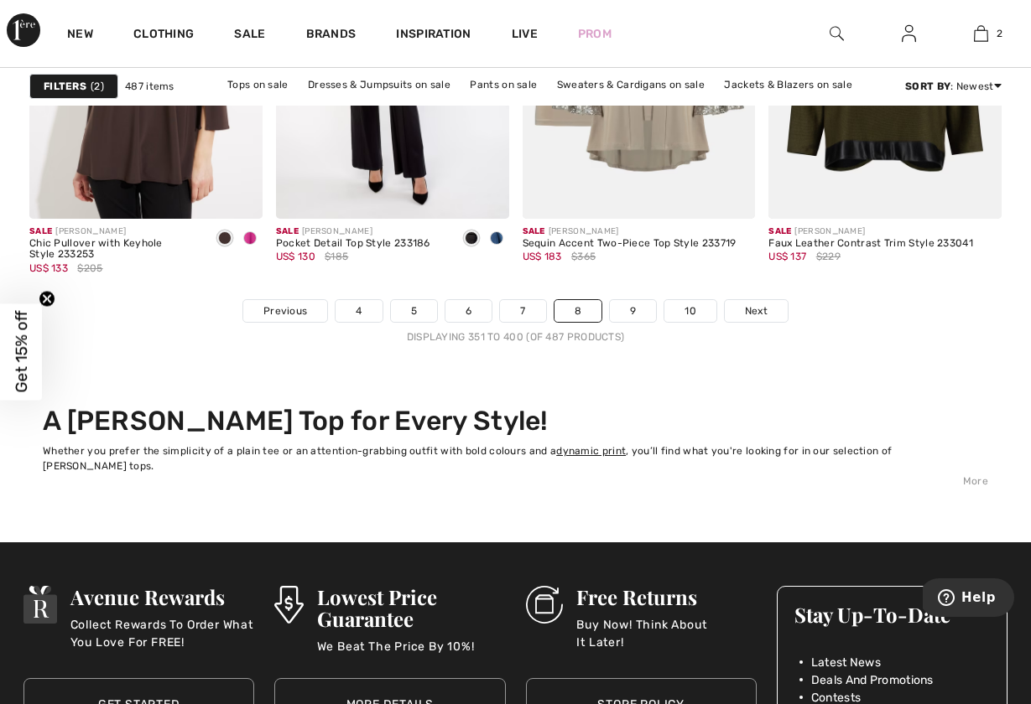
scroll to position [6708, 0]
